Goal: Find specific page/section: Find specific page/section

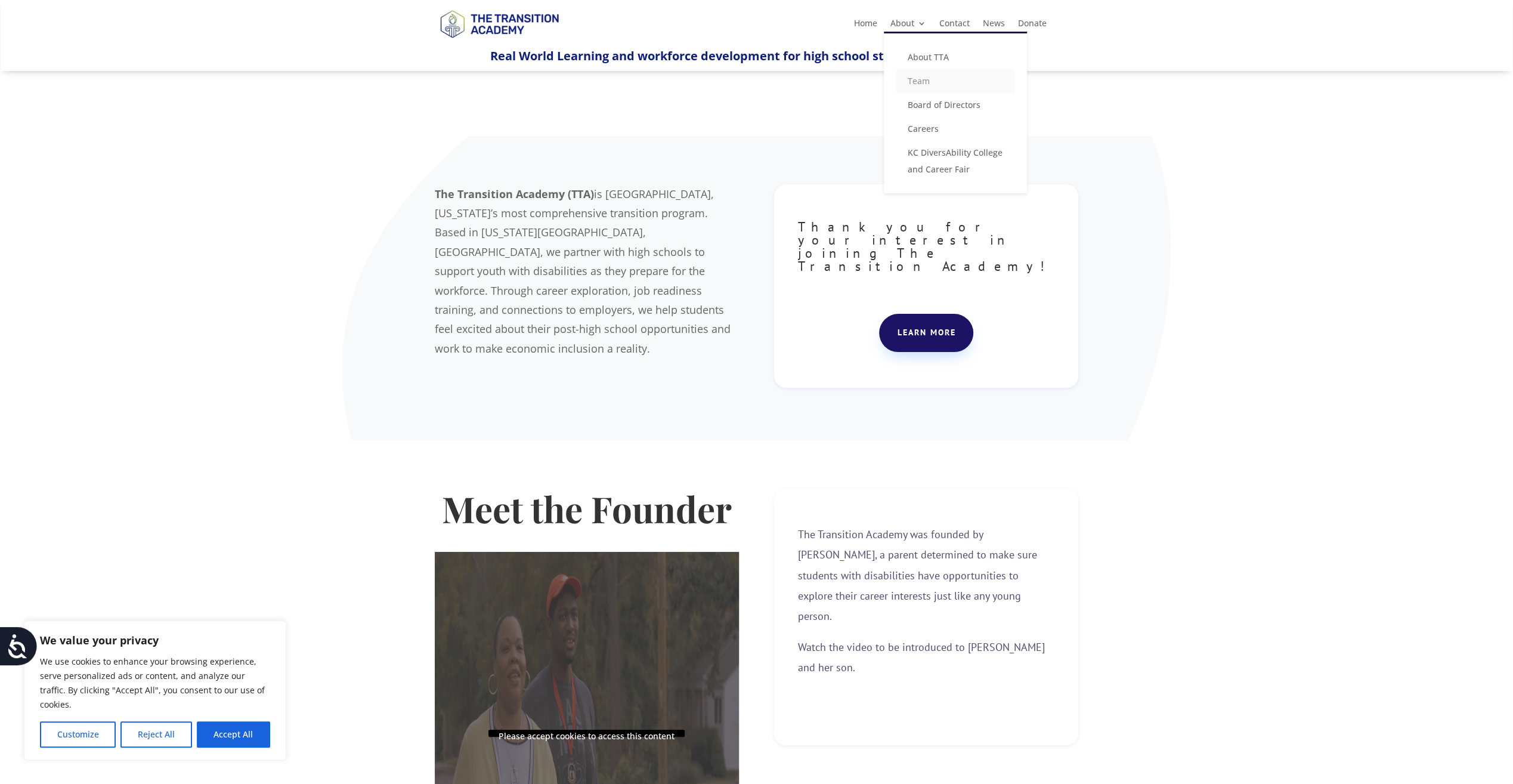
click at [931, 80] on link "Team" at bounding box center [955, 81] width 119 height 24
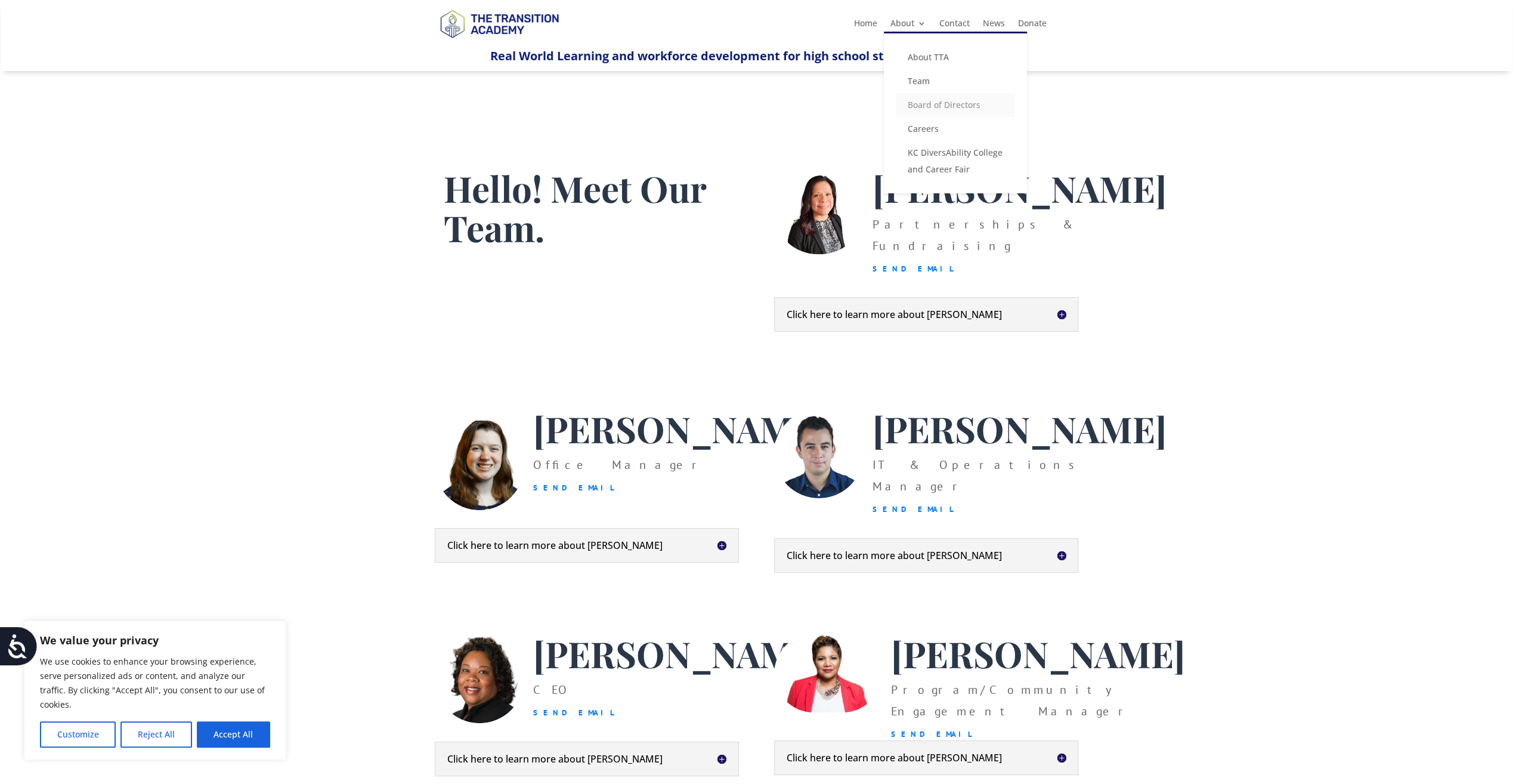
click at [929, 103] on link "Board of Directors" at bounding box center [955, 105] width 119 height 24
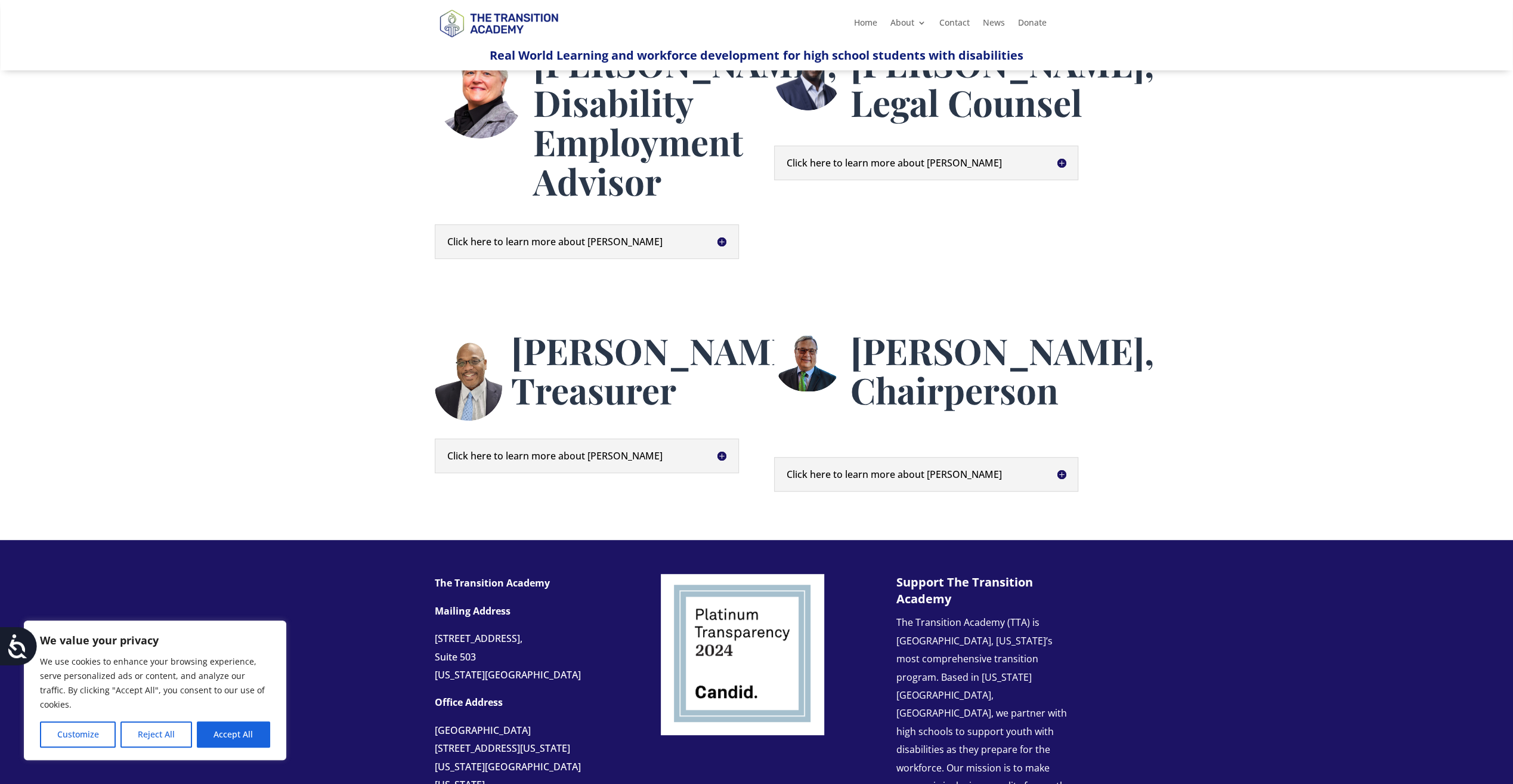
scroll to position [417, 0]
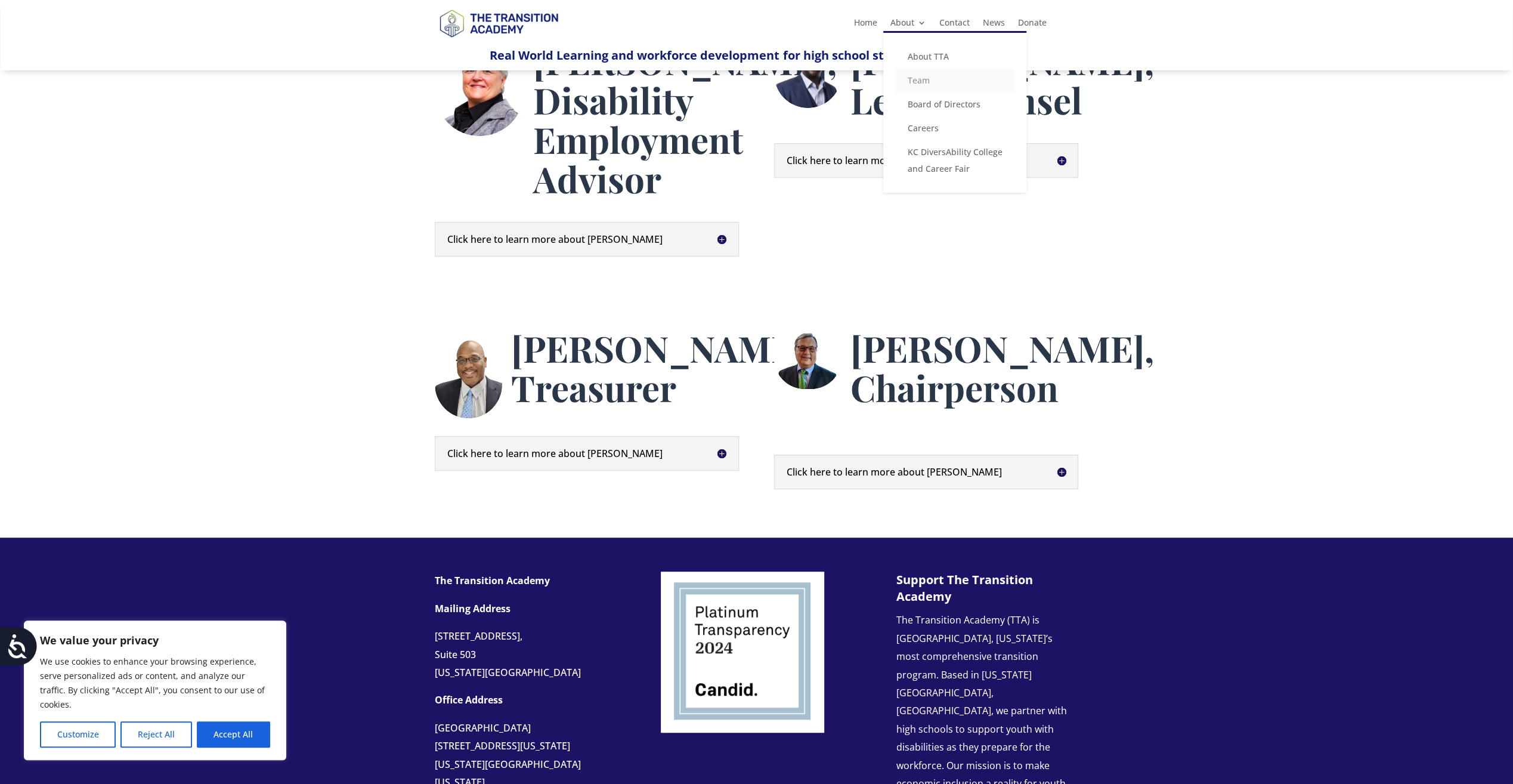
click at [924, 76] on link "Team" at bounding box center [954, 81] width 119 height 24
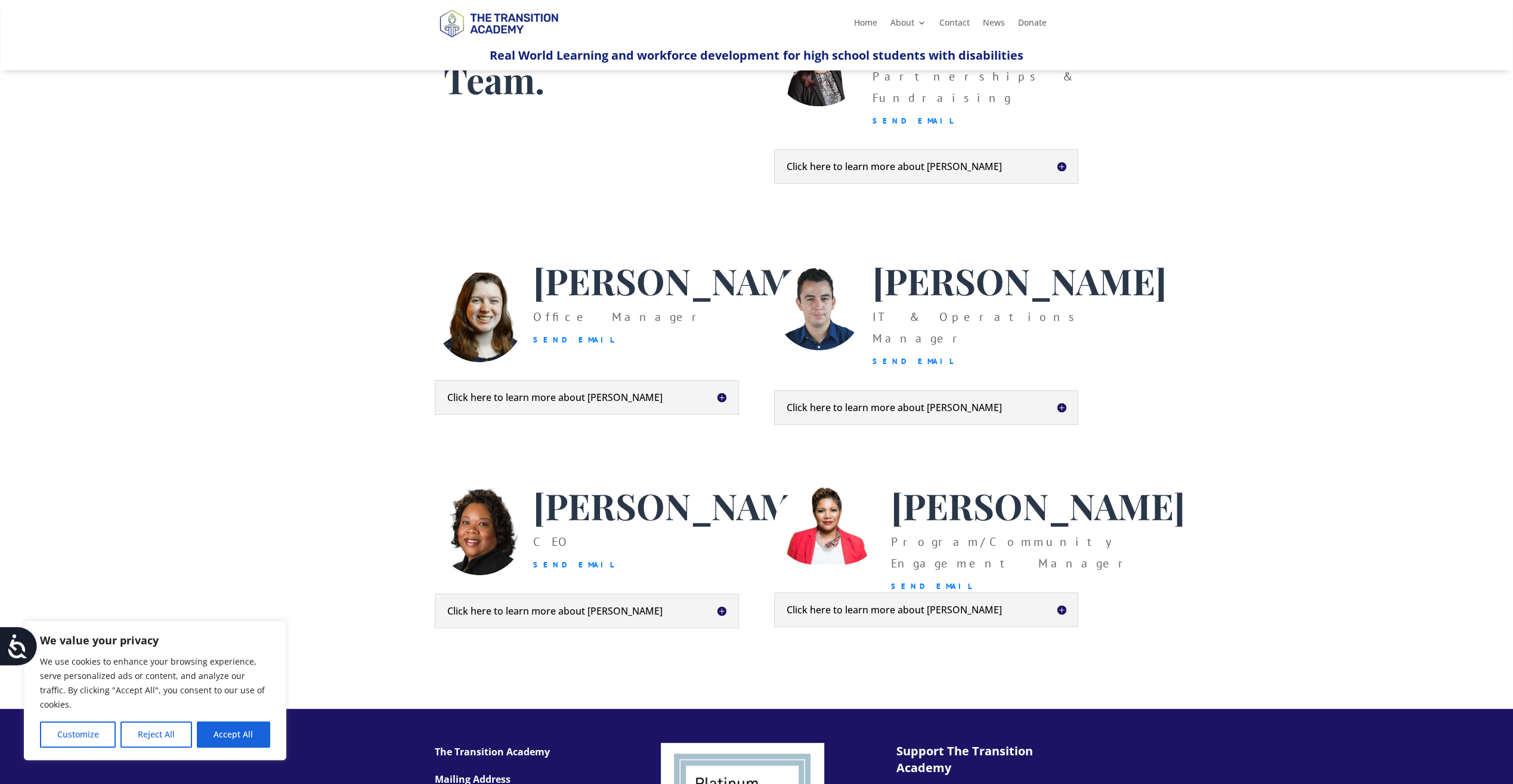
scroll to position [60, 0]
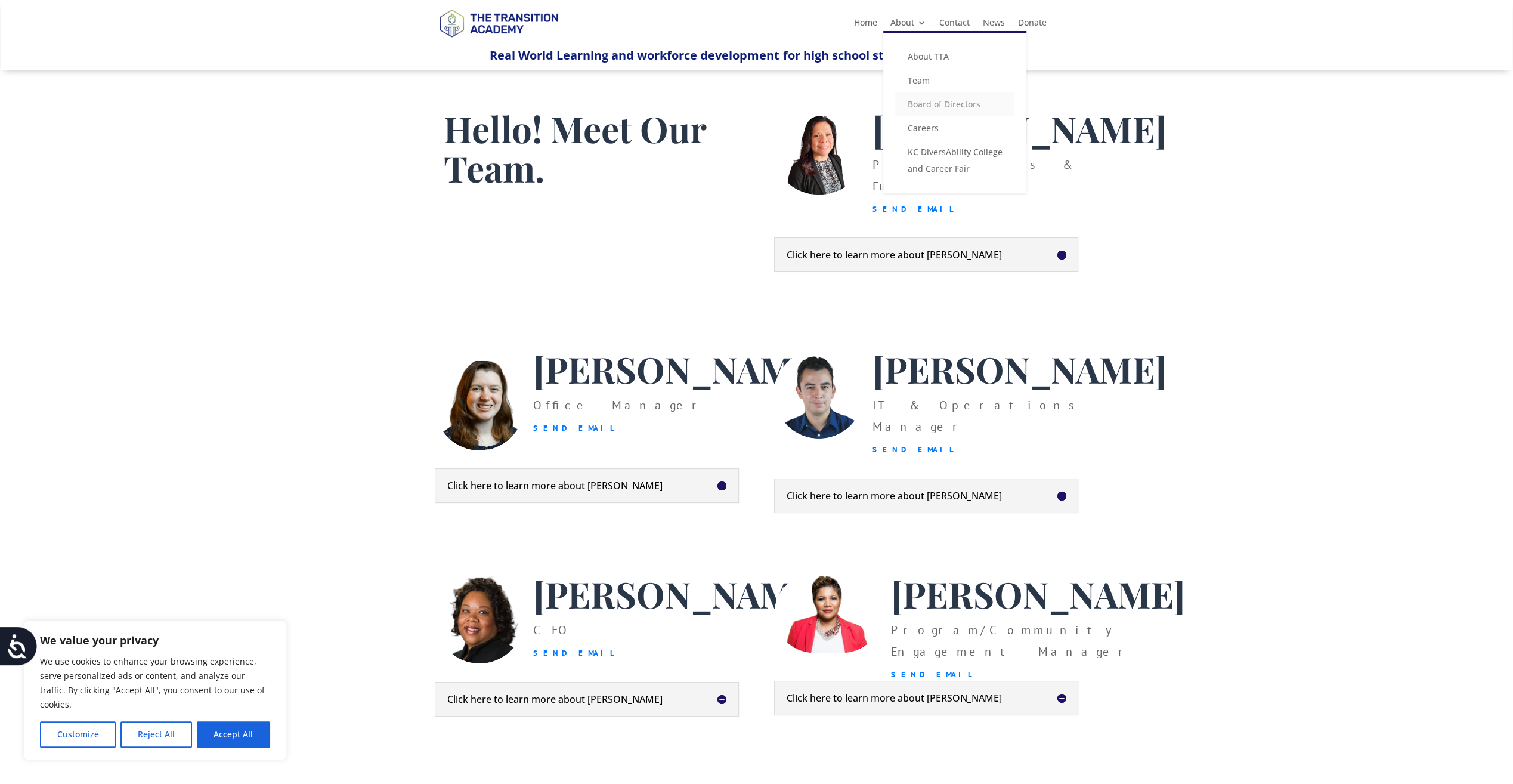
click at [919, 99] on link "Board of Directors" at bounding box center [954, 104] width 119 height 24
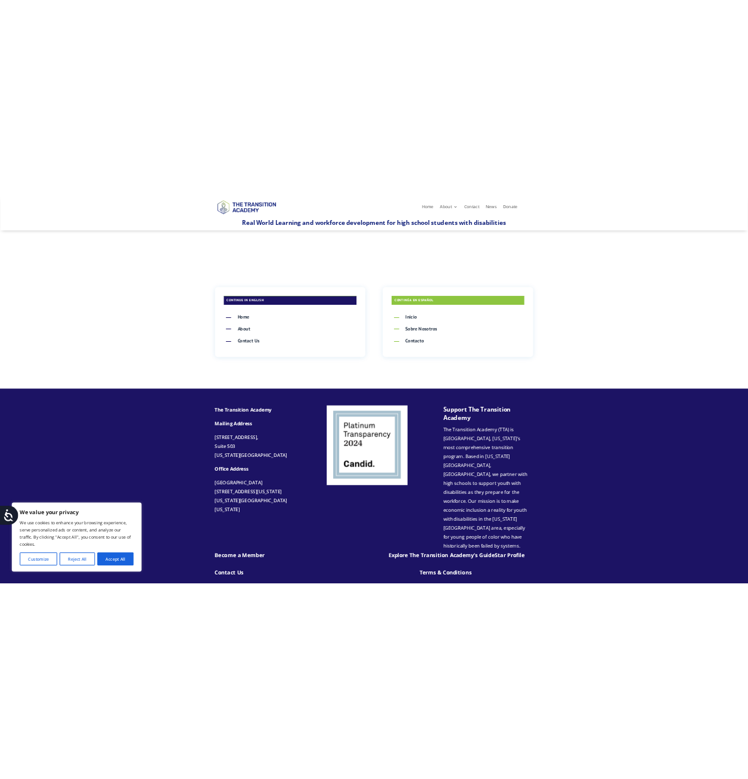
scroll to position [279, 0]
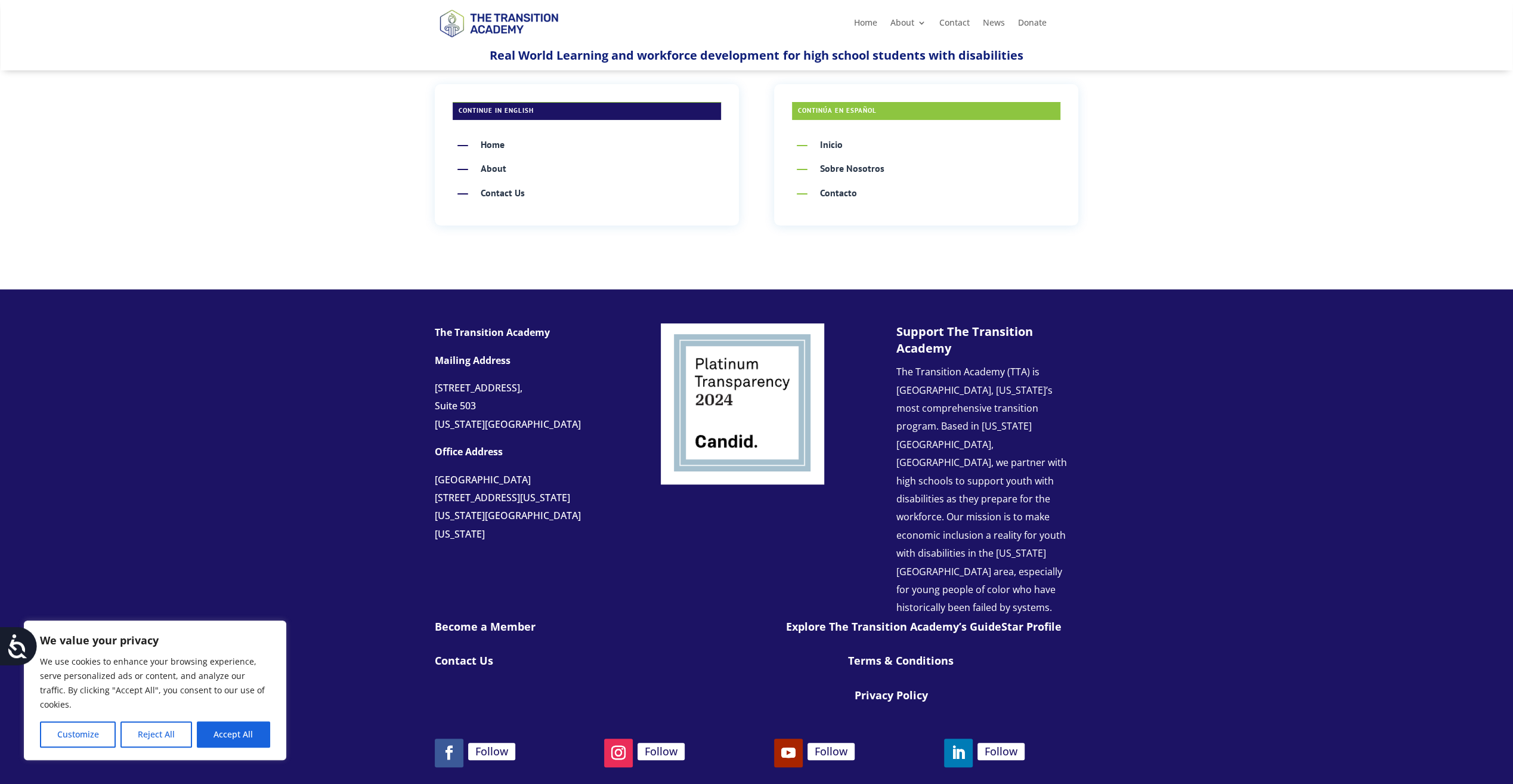
click at [995, 619] on link "Explore The Transition Academy’s GuideStar Profile" at bounding box center [922, 626] width 275 height 14
click at [909, 619] on link "Explore The Transition Academy’s GuideStar Profile" at bounding box center [922, 626] width 275 height 14
